Goal: Navigation & Orientation: Find specific page/section

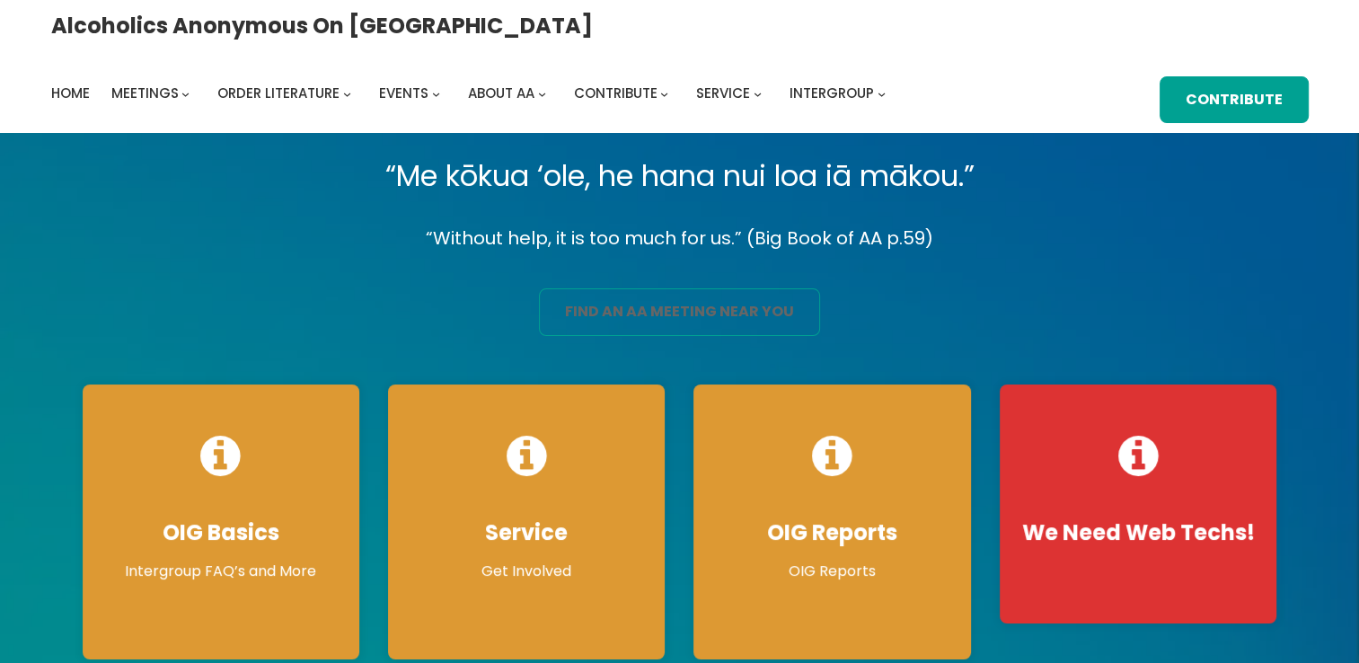
click at [608, 301] on link "find an aa meeting near you" at bounding box center [679, 312] width 281 height 48
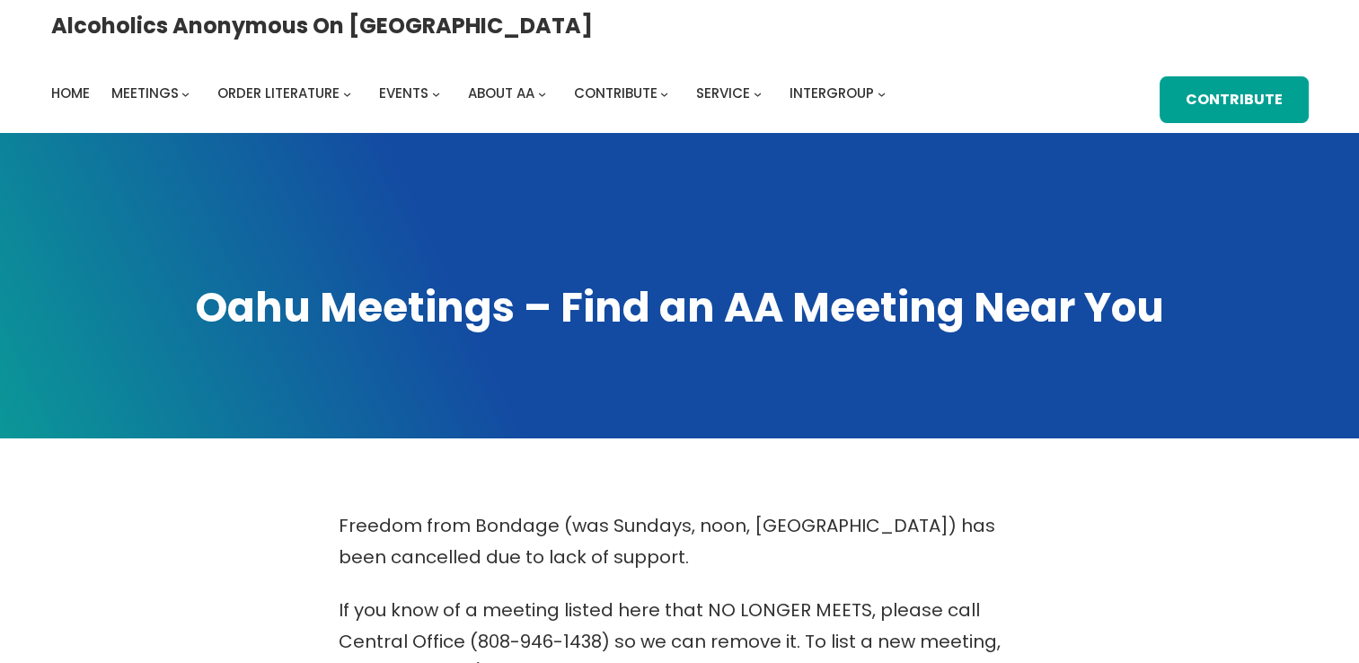
scroll to position [579, 0]
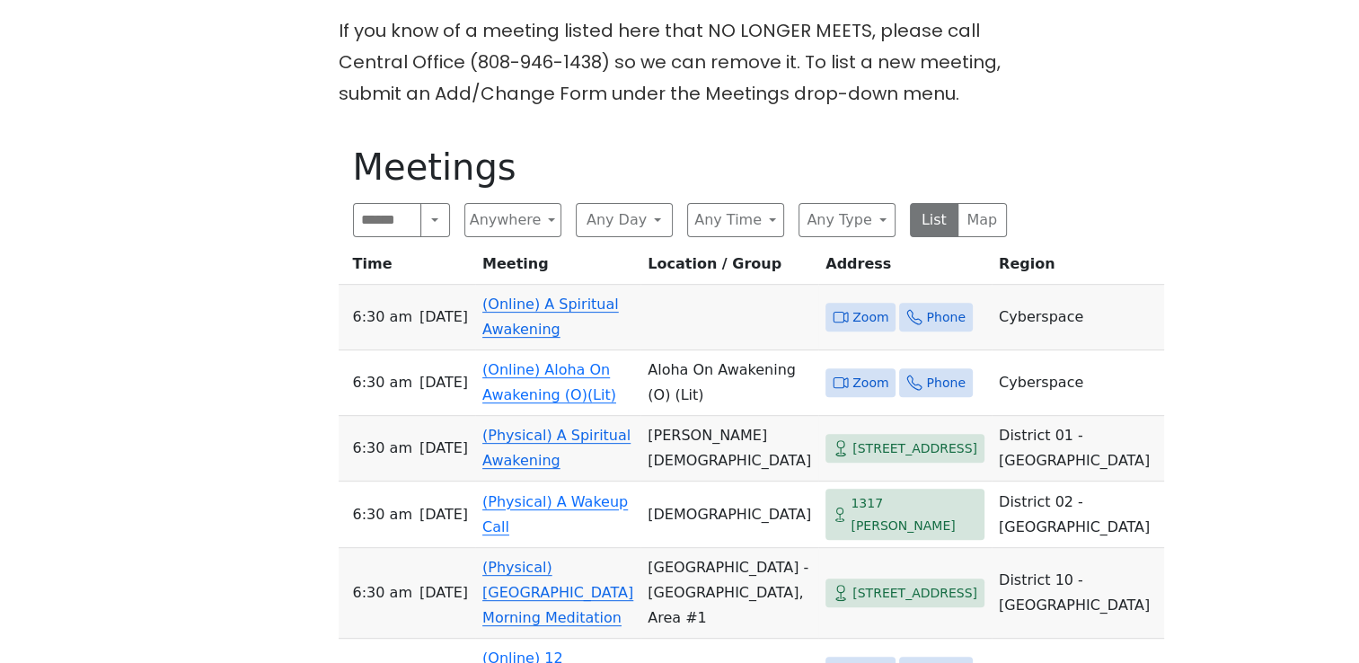
click at [853, 307] on span "Zoom" at bounding box center [871, 317] width 36 height 22
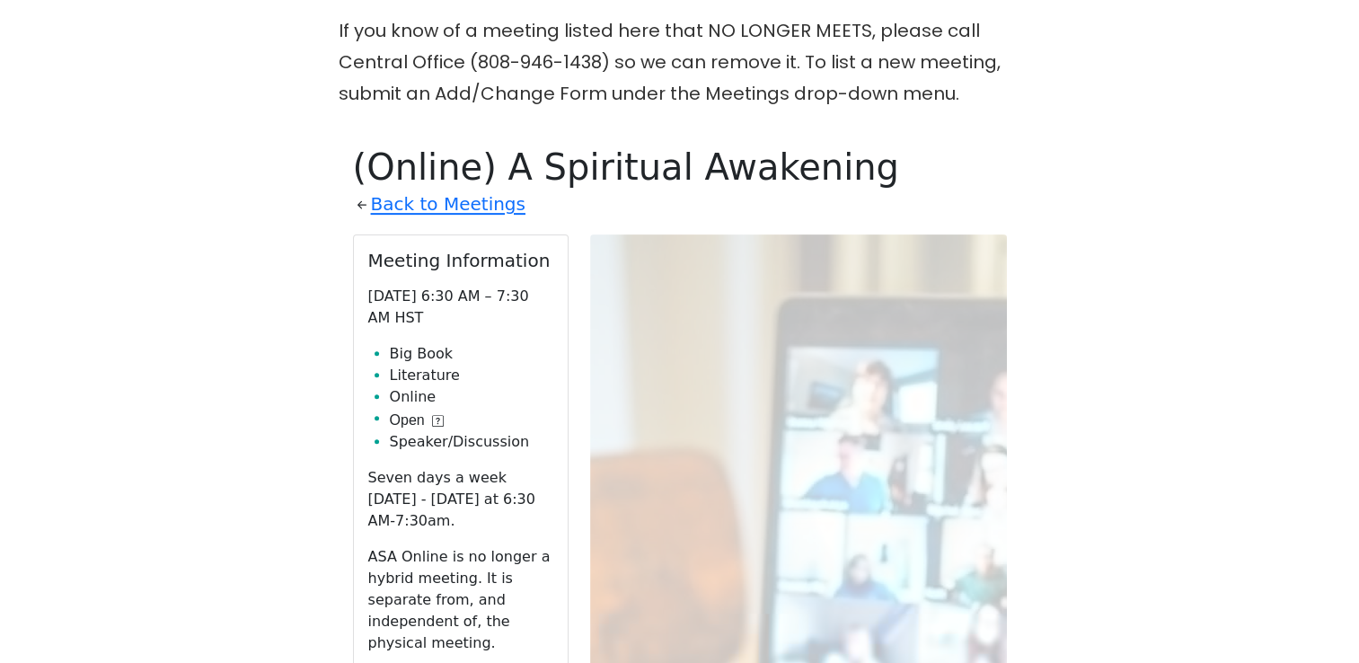
scroll to position [711, 0]
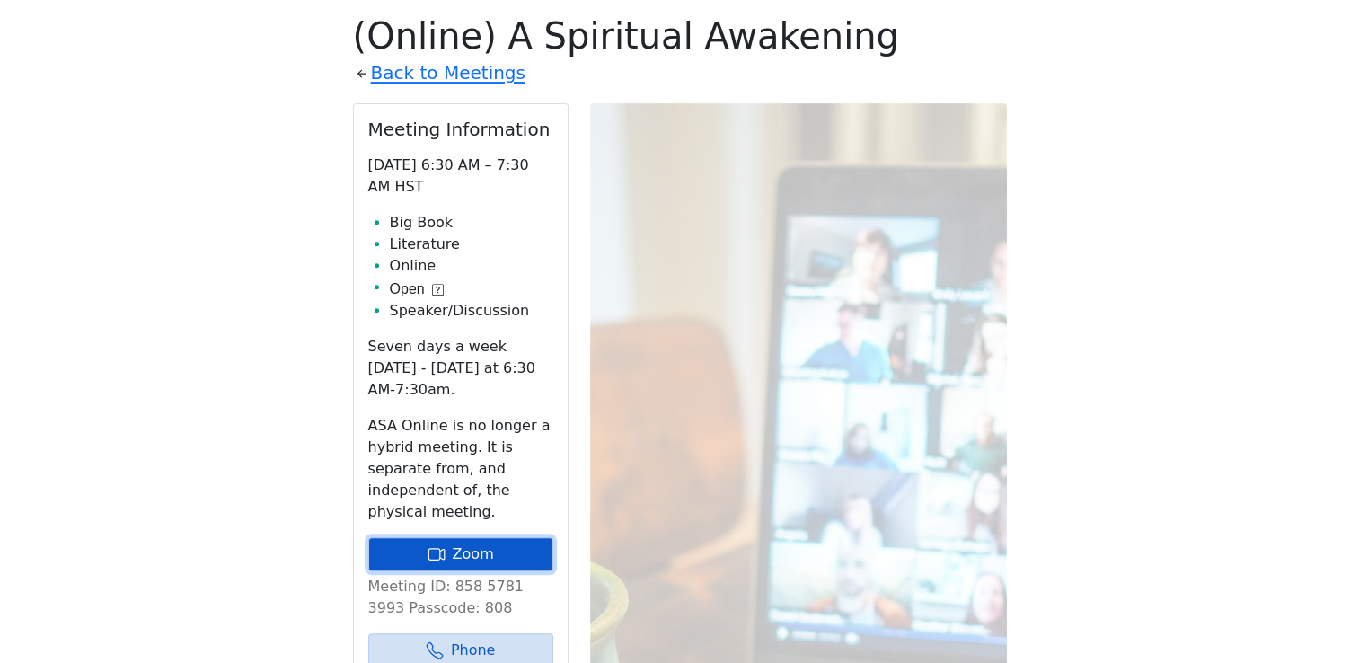
click at [461, 537] on link "Zoom" at bounding box center [460, 554] width 185 height 34
